Goal: Check status: Check status

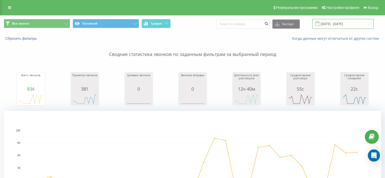
click at [329, 23] on input "[DATE] - [DATE]" at bounding box center [342, 24] width 61 height 10
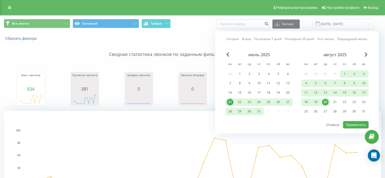
click at [232, 100] on div "21" at bounding box center [230, 102] width 7 height 7
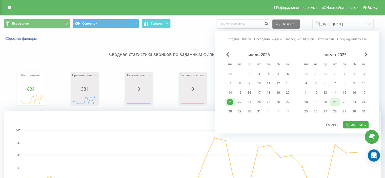
click at [336, 103] on div "21" at bounding box center [334, 102] width 7 height 7
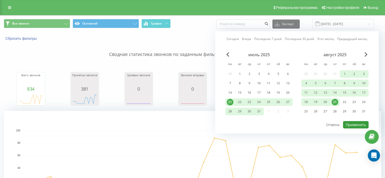
click at [358, 125] on button "Применить" at bounding box center [356, 124] width 26 height 7
type input "[DATE] - [DATE]"
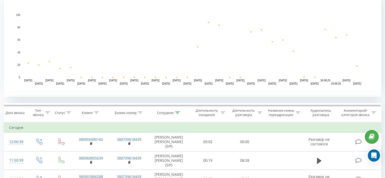
scroll to position [116, 0]
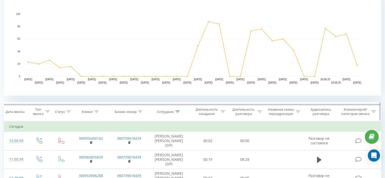
click at [176, 109] on div at bounding box center [177, 111] width 5 height 4
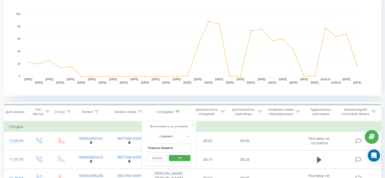
click at [176, 145] on input "Рекрутер Людмила" at bounding box center [168, 147] width 44 height 9
click at [183, 160] on span "OK" at bounding box center [179, 158] width 14 height 8
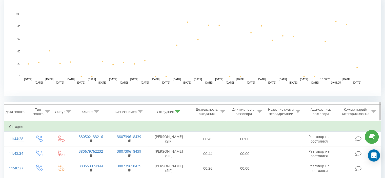
click at [178, 111] on icon at bounding box center [177, 111] width 5 height 3
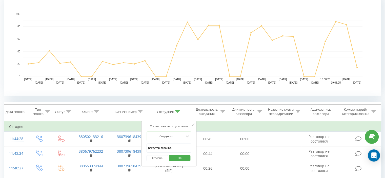
click at [179, 148] on input "рекрутер вероніка" at bounding box center [168, 147] width 44 height 9
type input "рекрутер [PERSON_NAME]"
click at [181, 157] on span "OK" at bounding box center [179, 158] width 14 height 8
